Goal: Transaction & Acquisition: Purchase product/service

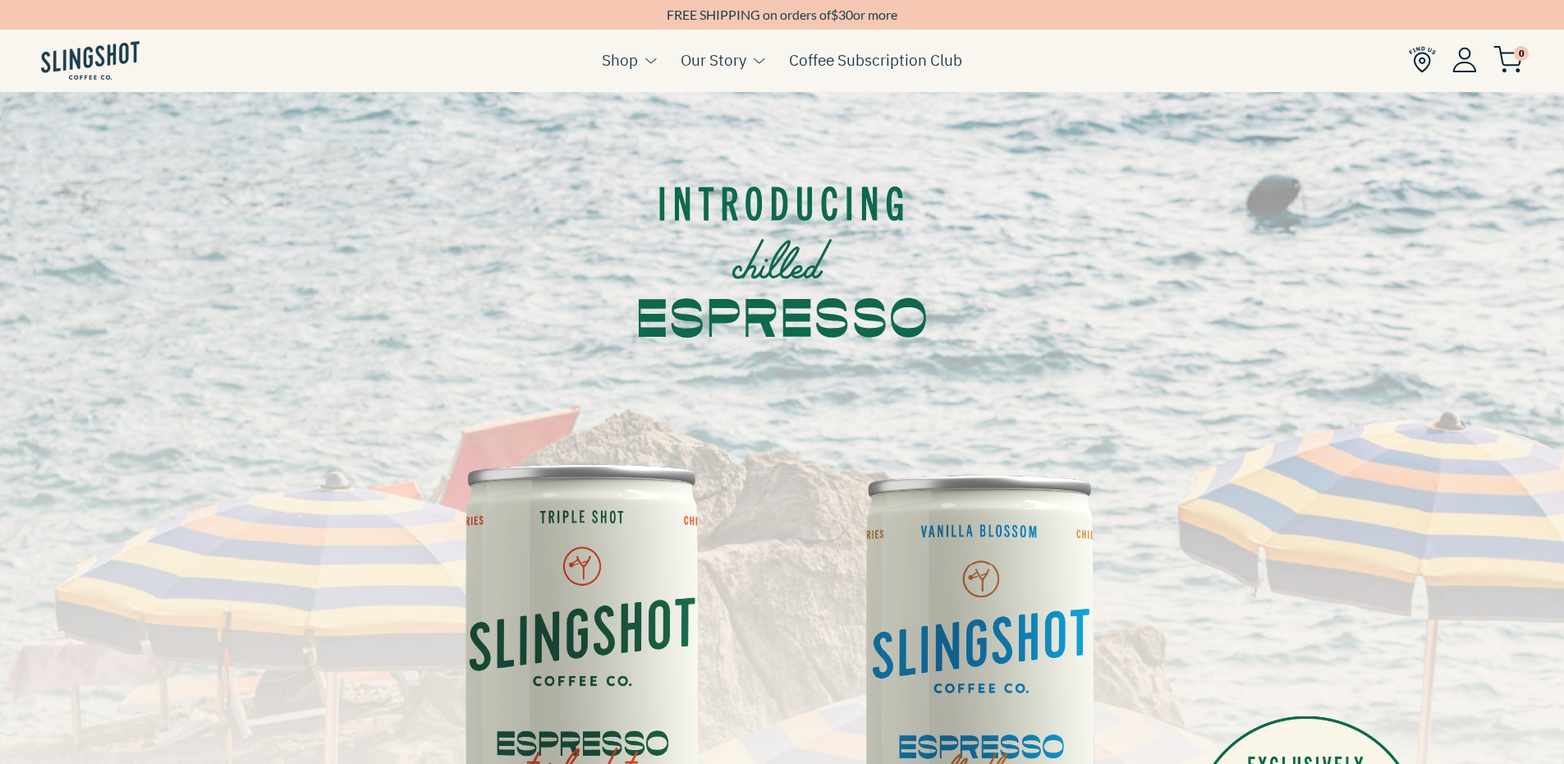
click at [126, 48] on img at bounding box center [90, 60] width 99 height 39
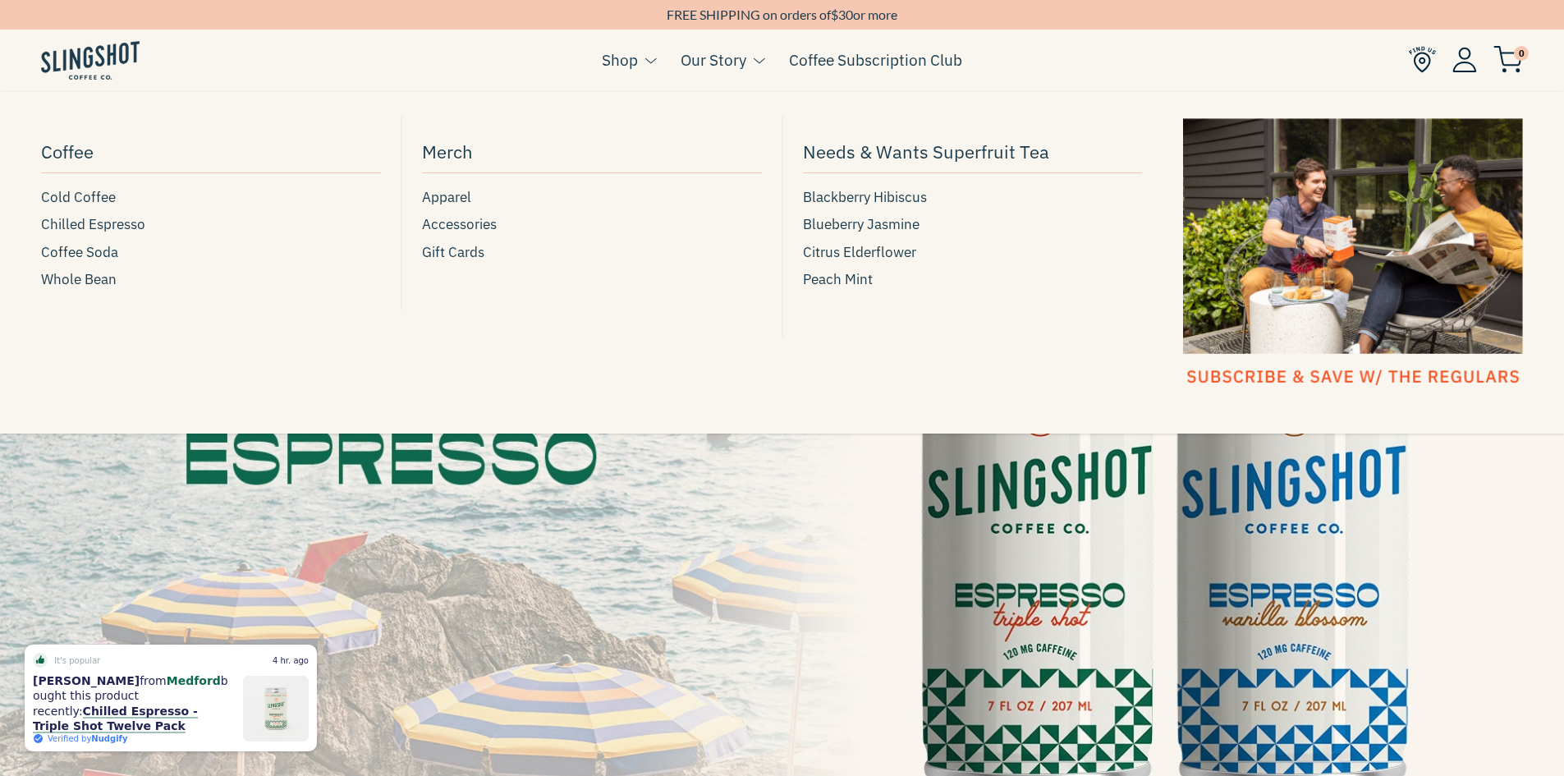
click at [647, 64] on span at bounding box center [651, 61] width 12 height 10
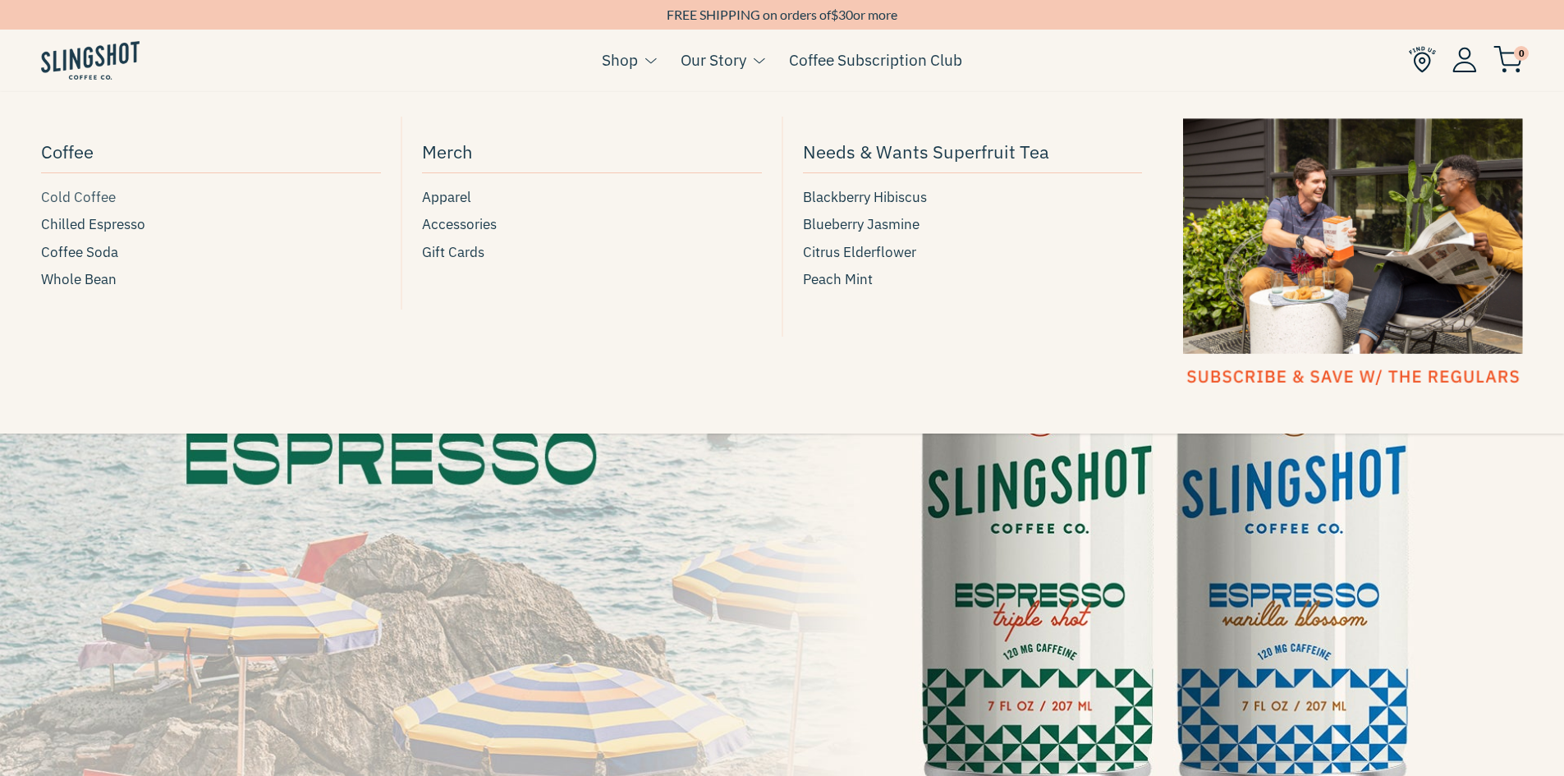
click at [111, 199] on span "Cold Coffee" at bounding box center [78, 197] width 75 height 22
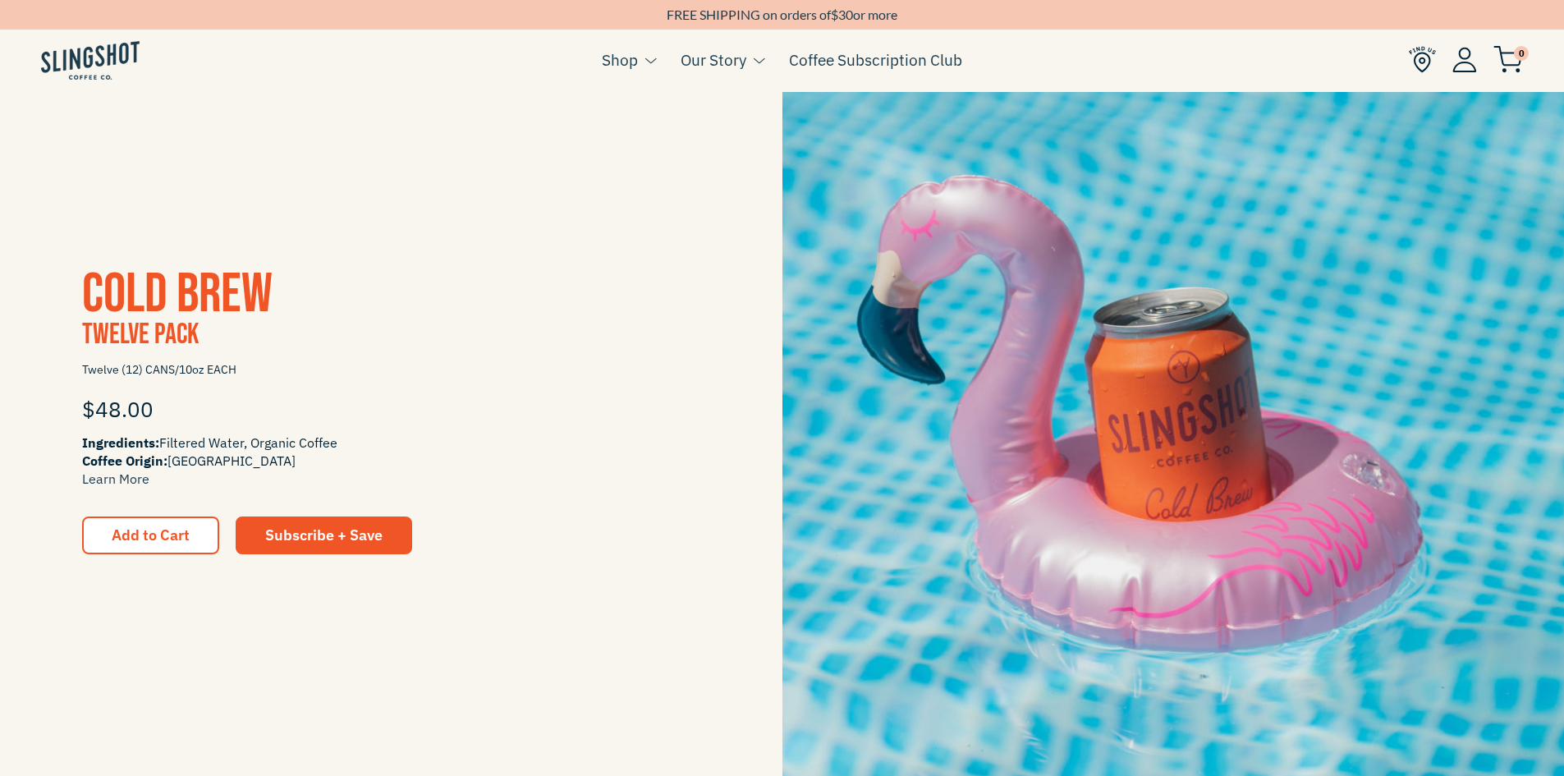
scroll to position [1970, 0]
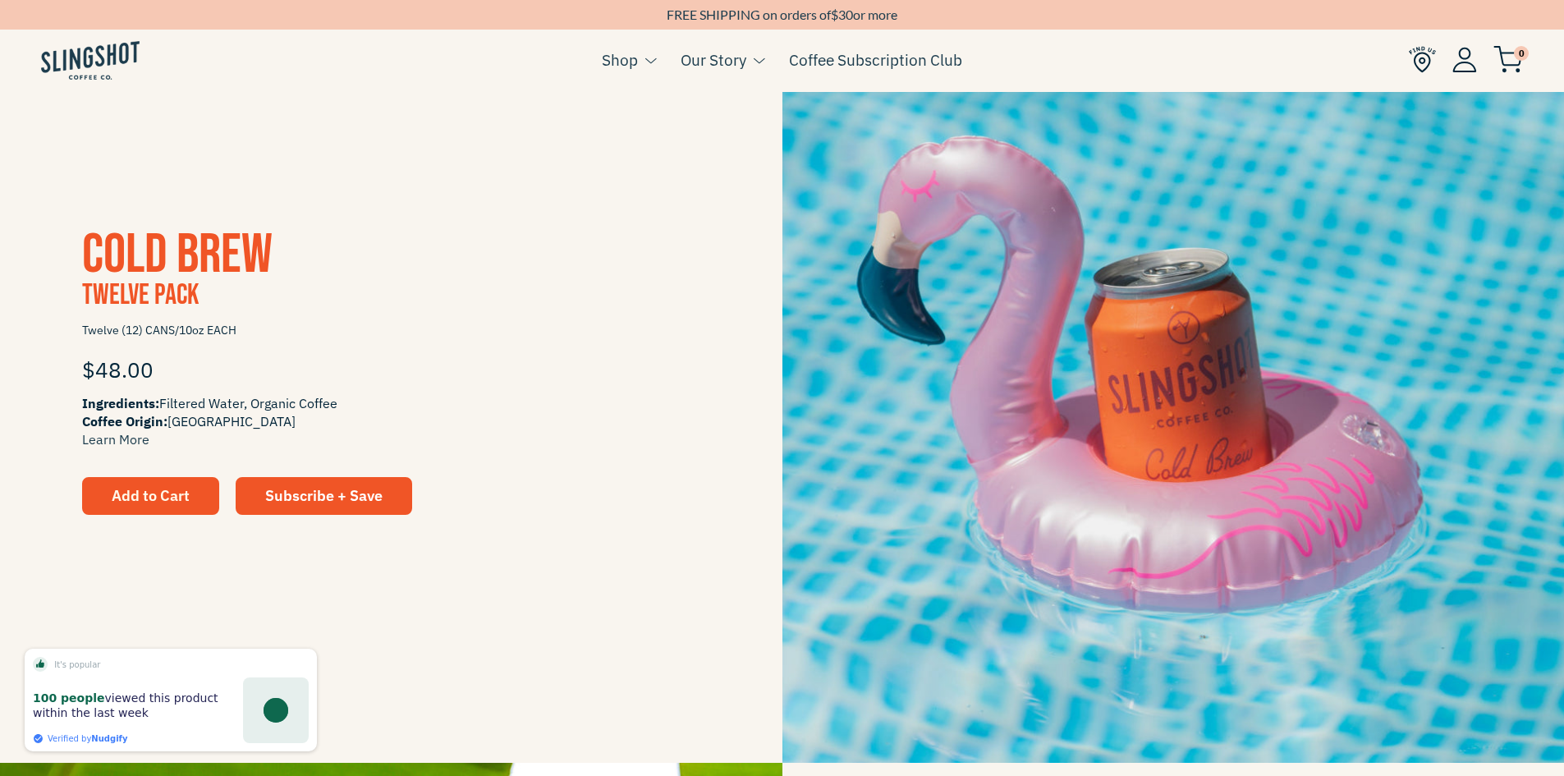
click at [160, 488] on span "Add to Cart" at bounding box center [151, 495] width 78 height 19
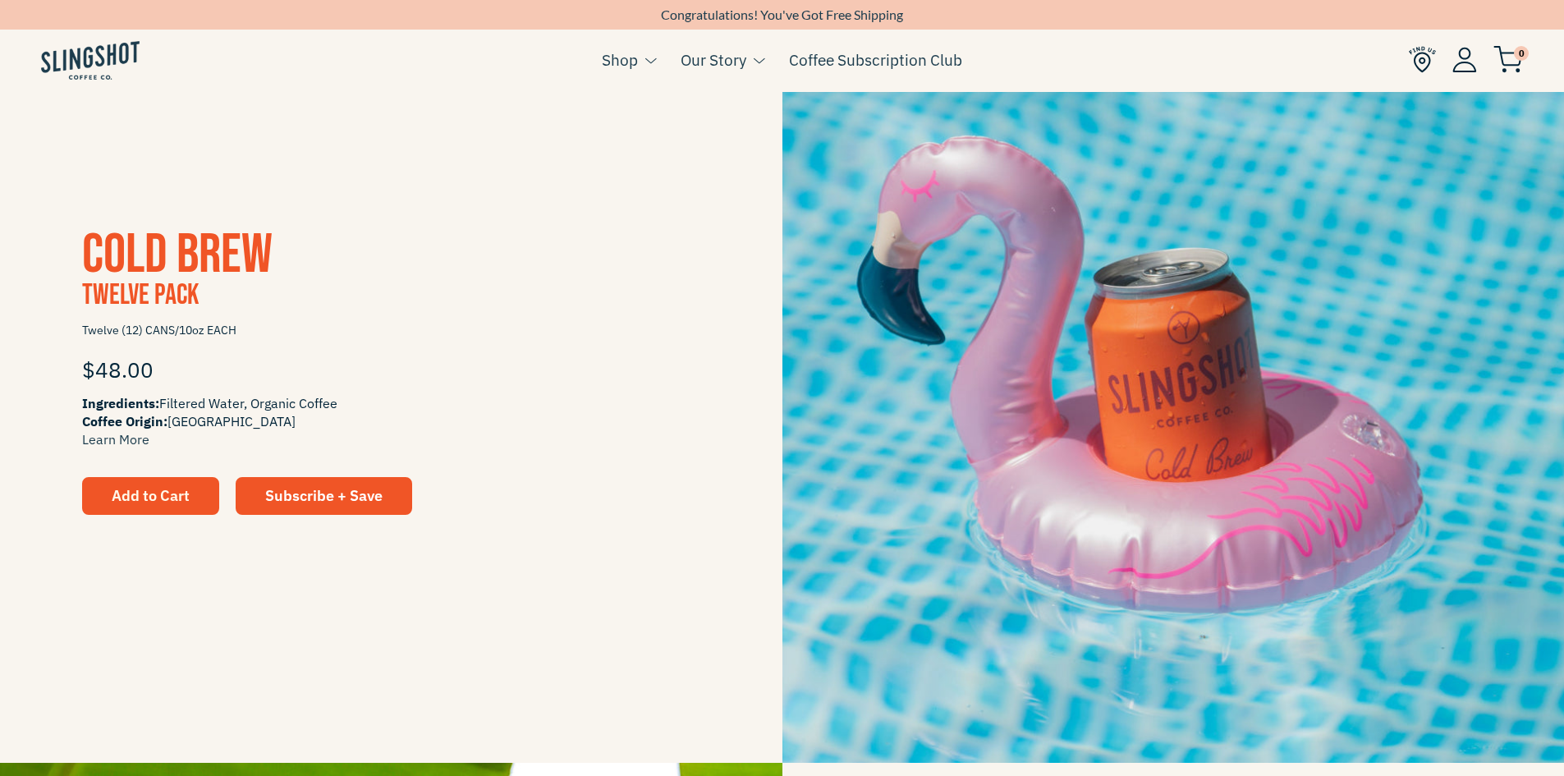
click at [158, 506] on button "Add to Cart" at bounding box center [150, 496] width 137 height 38
click at [1510, 53] on img at bounding box center [1508, 59] width 30 height 27
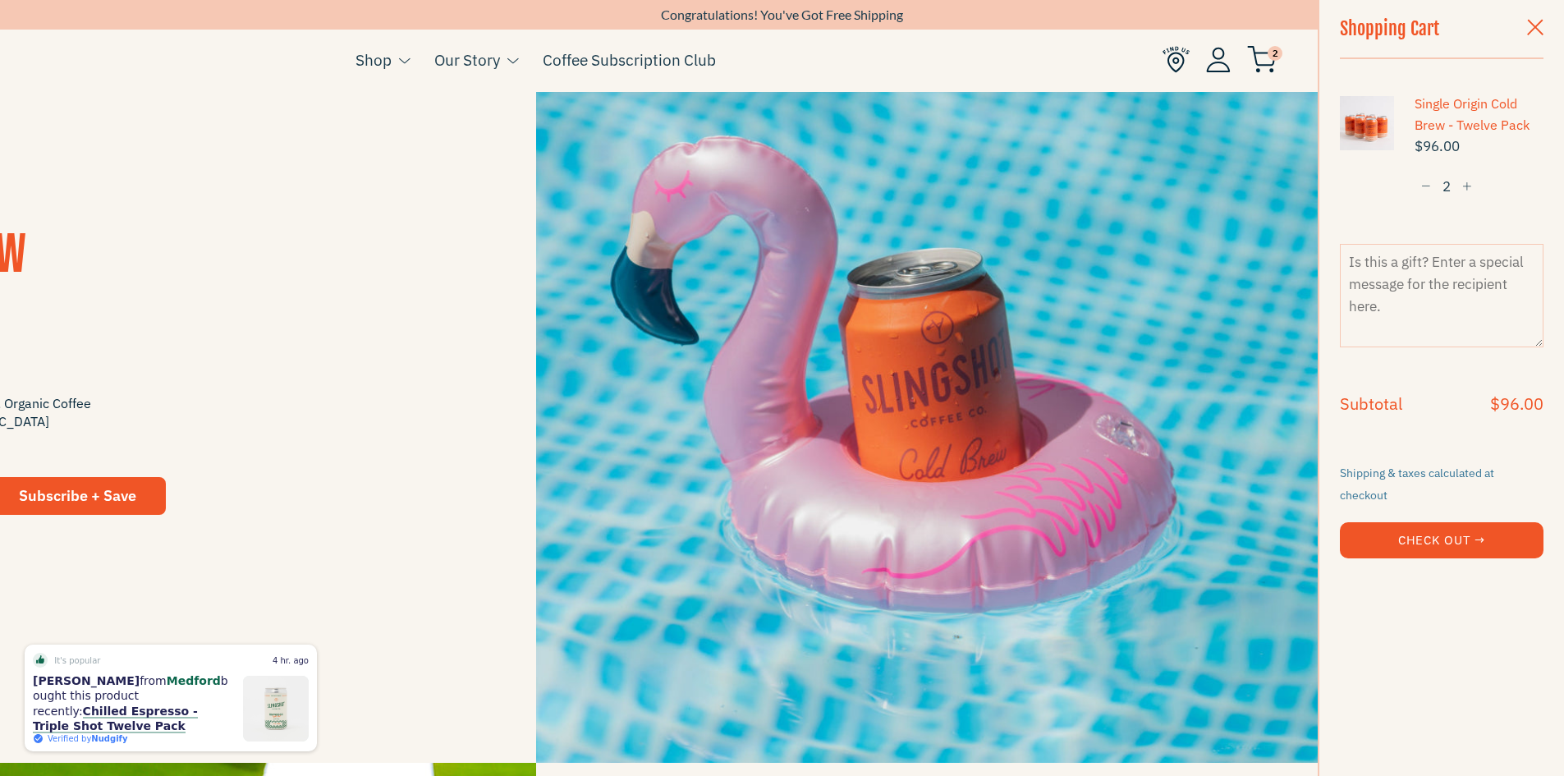
click at [1442, 527] on button "Check Out →" at bounding box center [1442, 540] width 204 height 36
